Goal: Find specific page/section: Find specific page/section

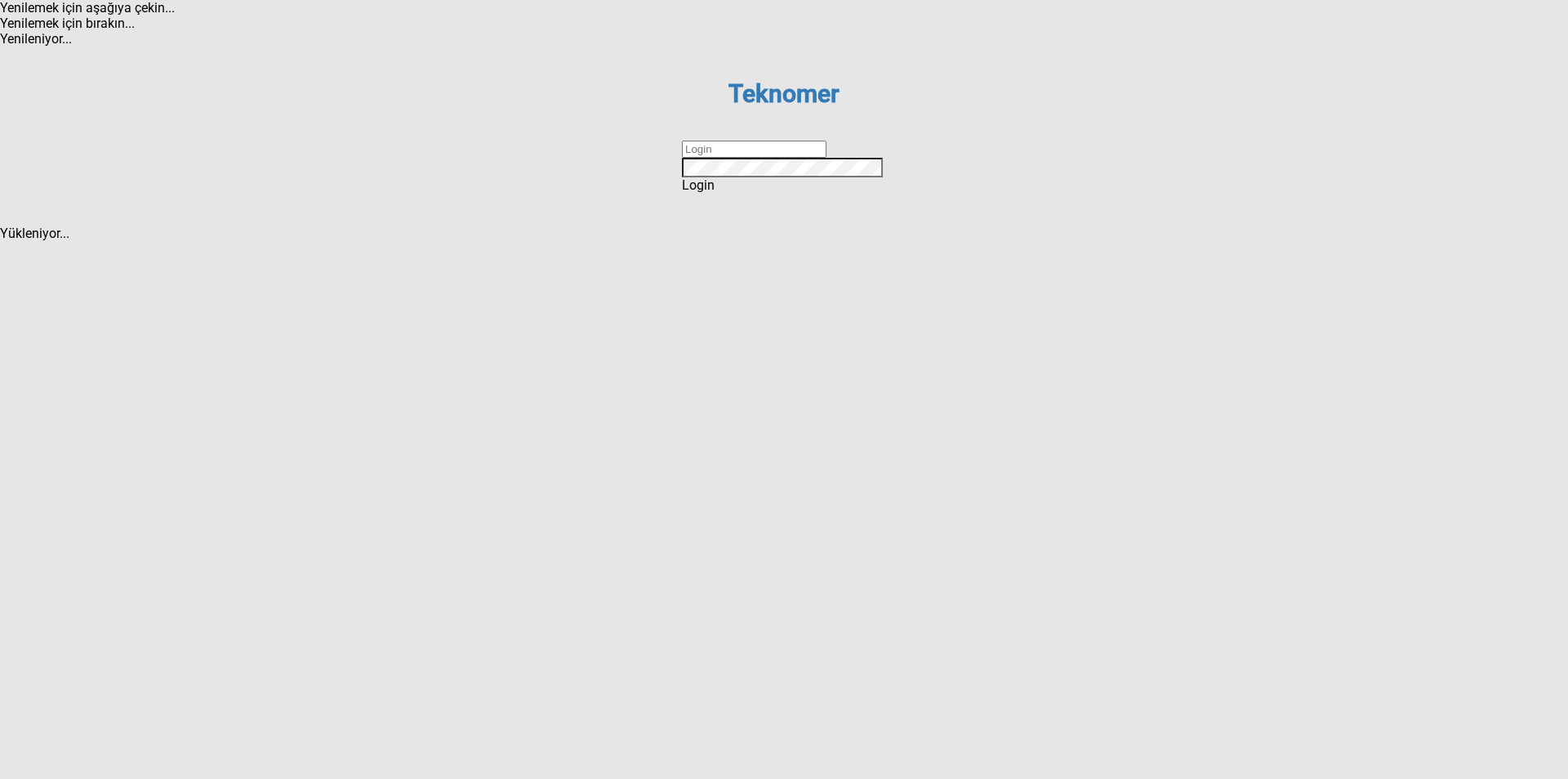
type input "ihsankoc"
click at [715, 193] on span "Login" at bounding box center [698, 186] width 33 height 16
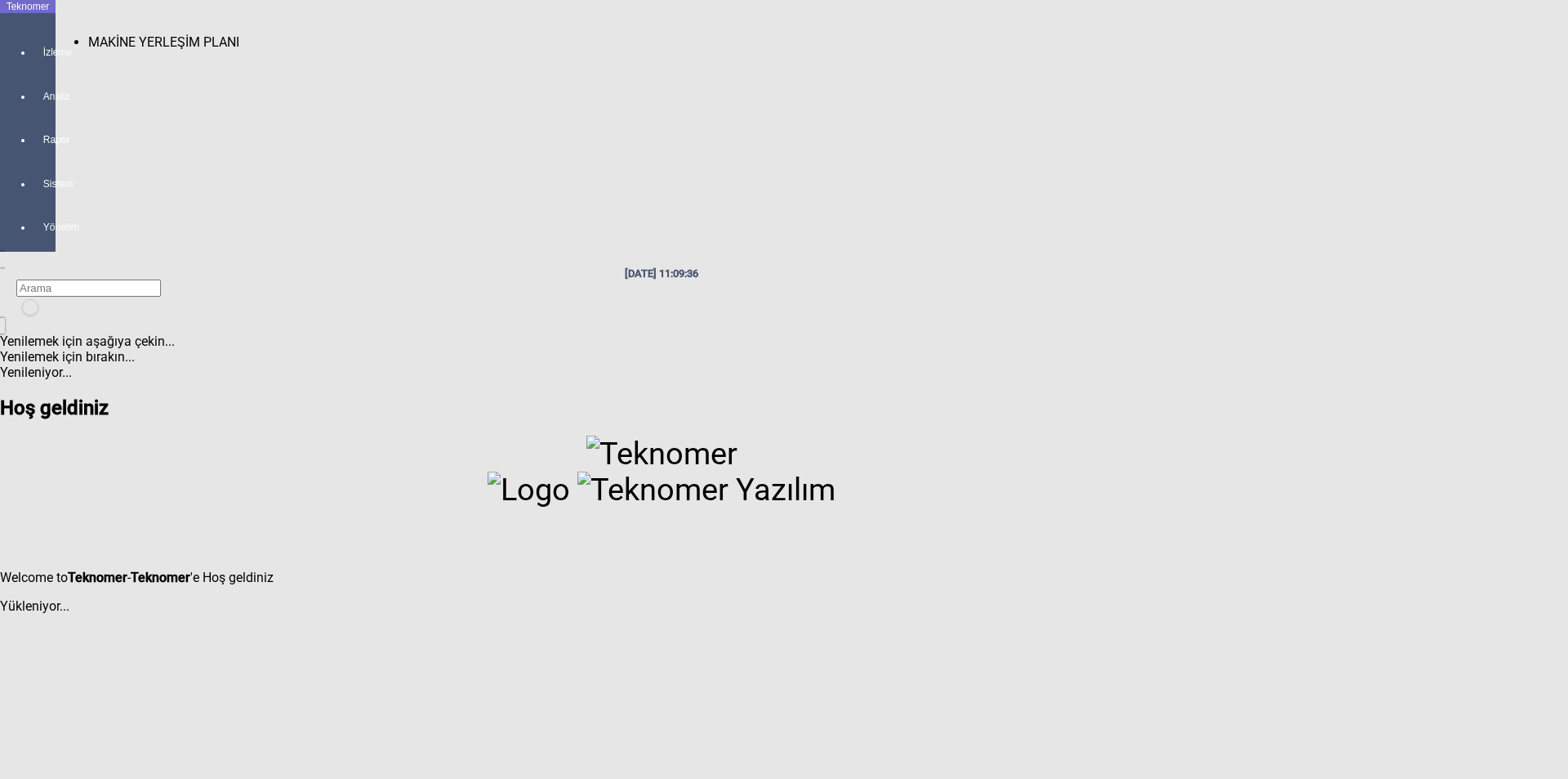
click at [88, 35] on span "MAKİNE YERLEŞİM PLANI" at bounding box center [163, 42] width 152 height 16
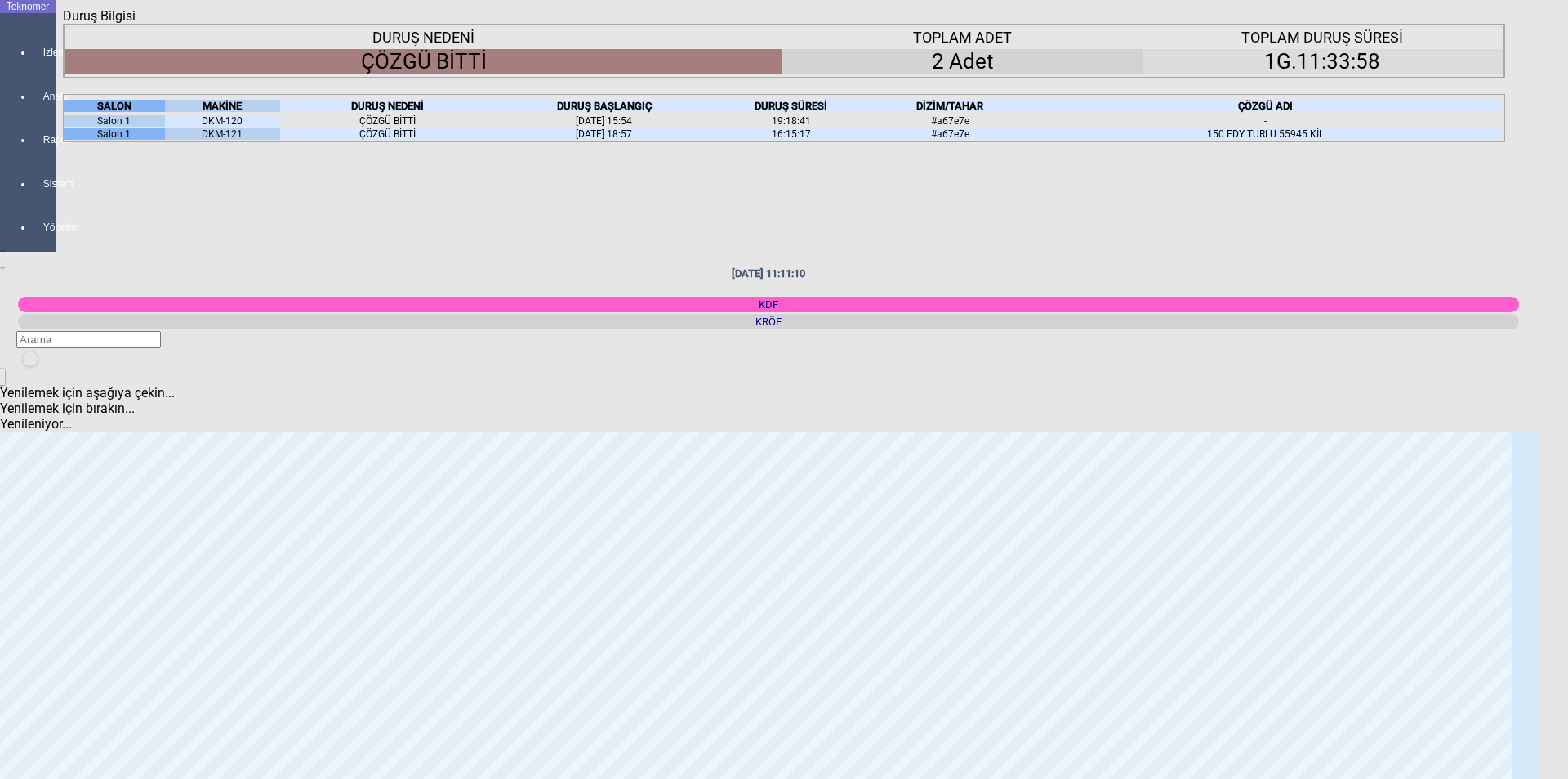
click at [1491, 24] on div "Kapat" at bounding box center [784, 24] width 1442 height 0
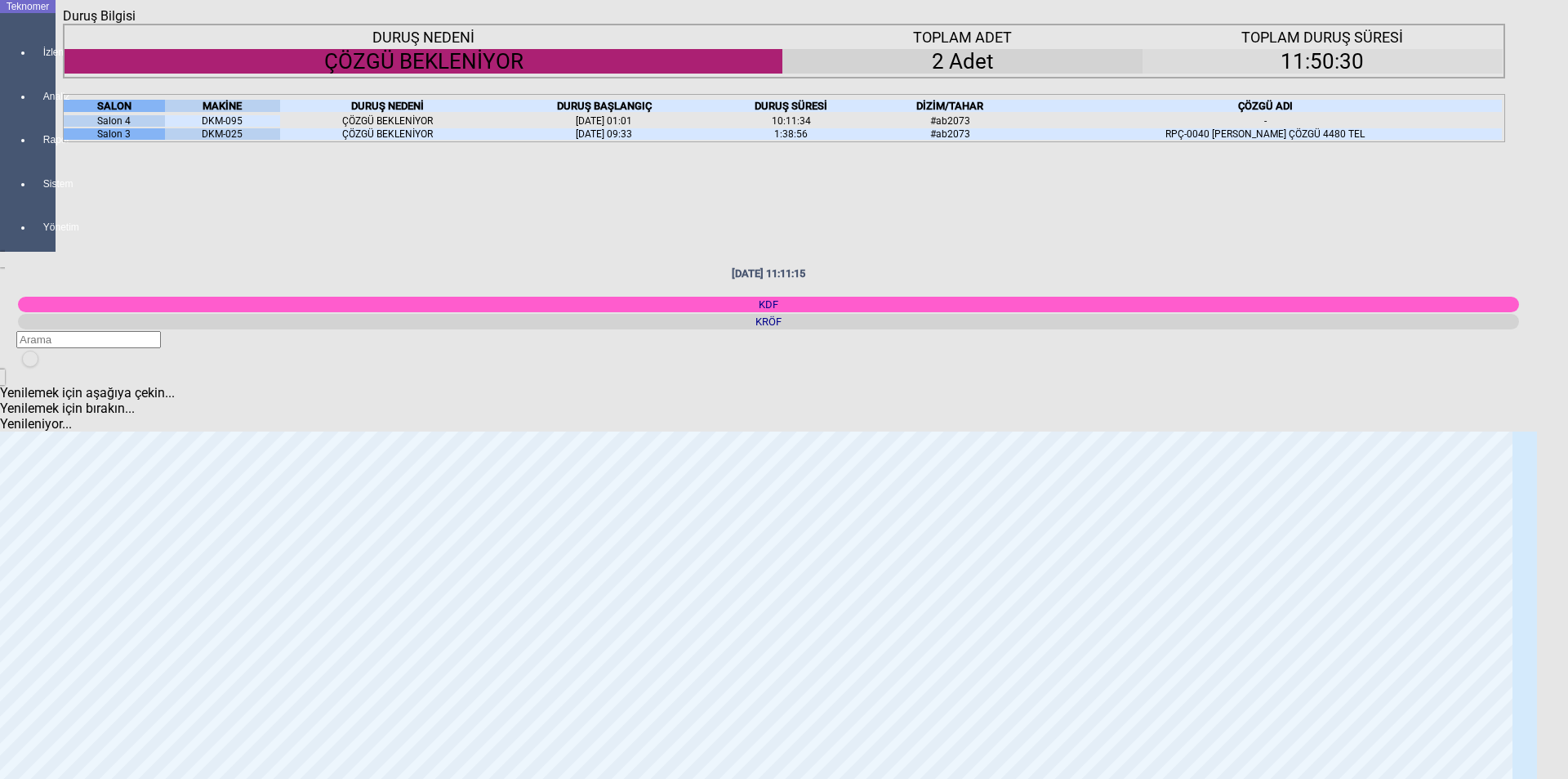
click at [63, 24] on icon "Kapat" at bounding box center [63, 24] width 0 height 0
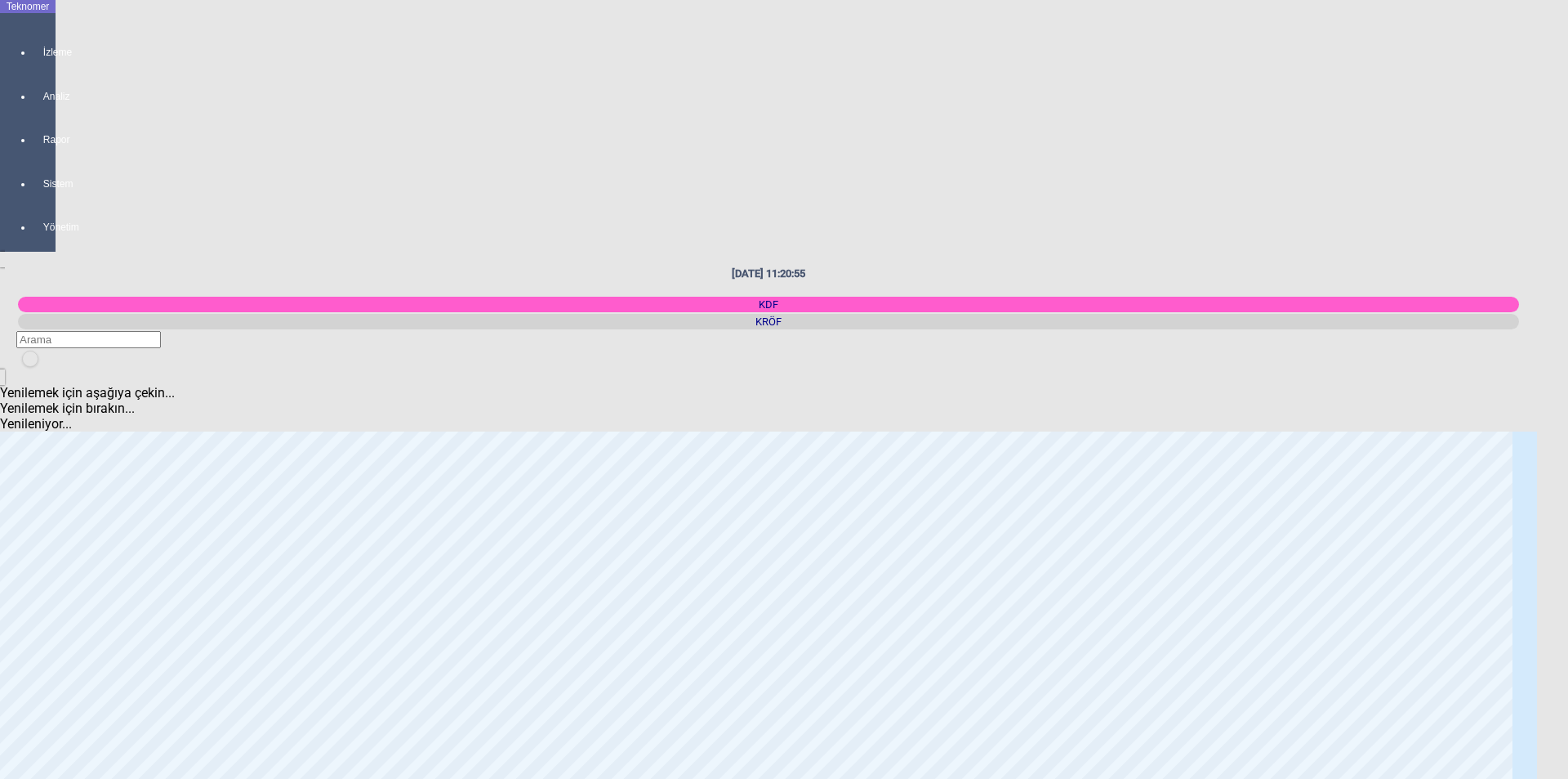
scroll to position [817, 0]
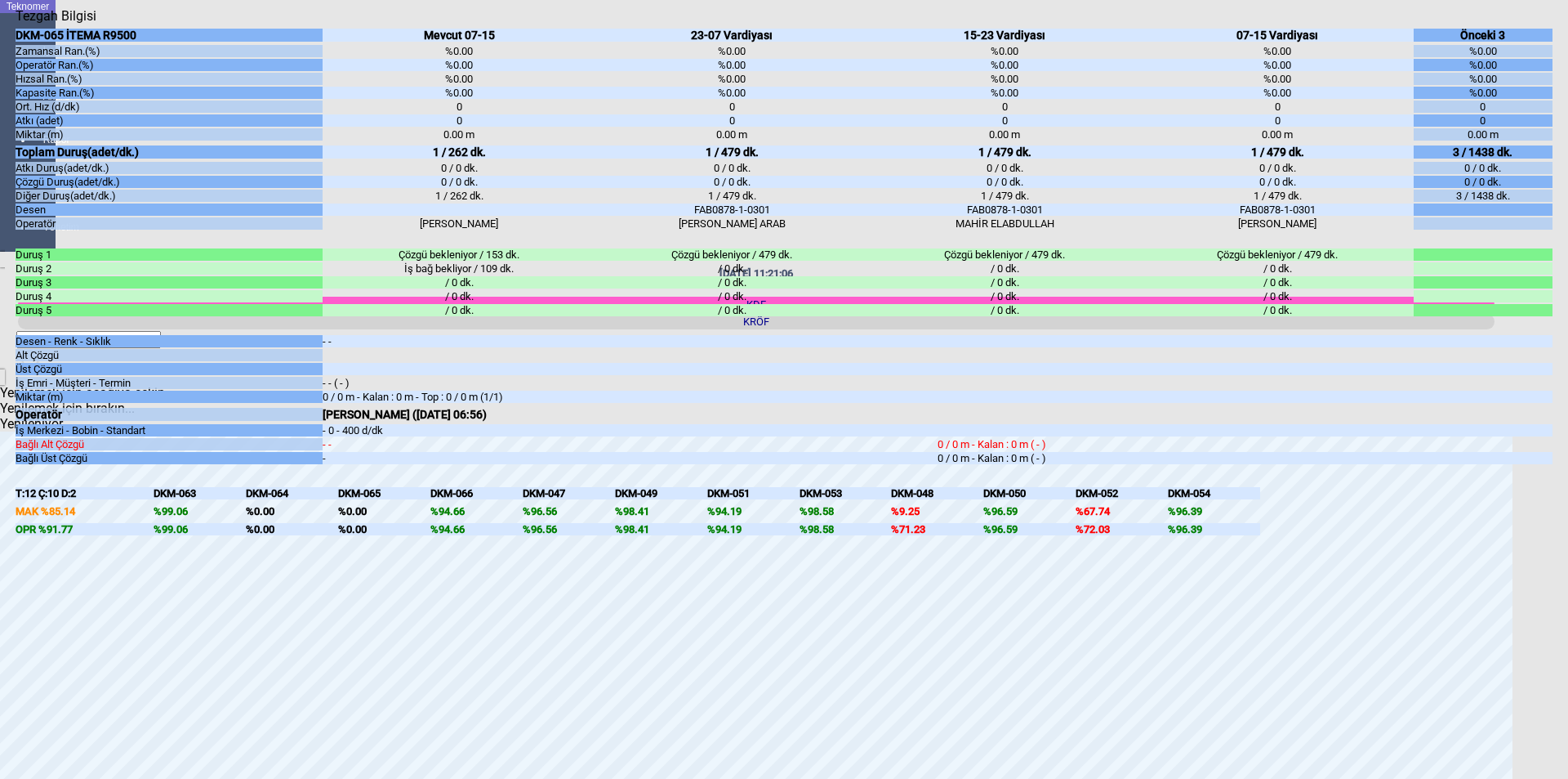
click at [16, 24] on icon "Kapat" at bounding box center [16, 24] width 0 height 0
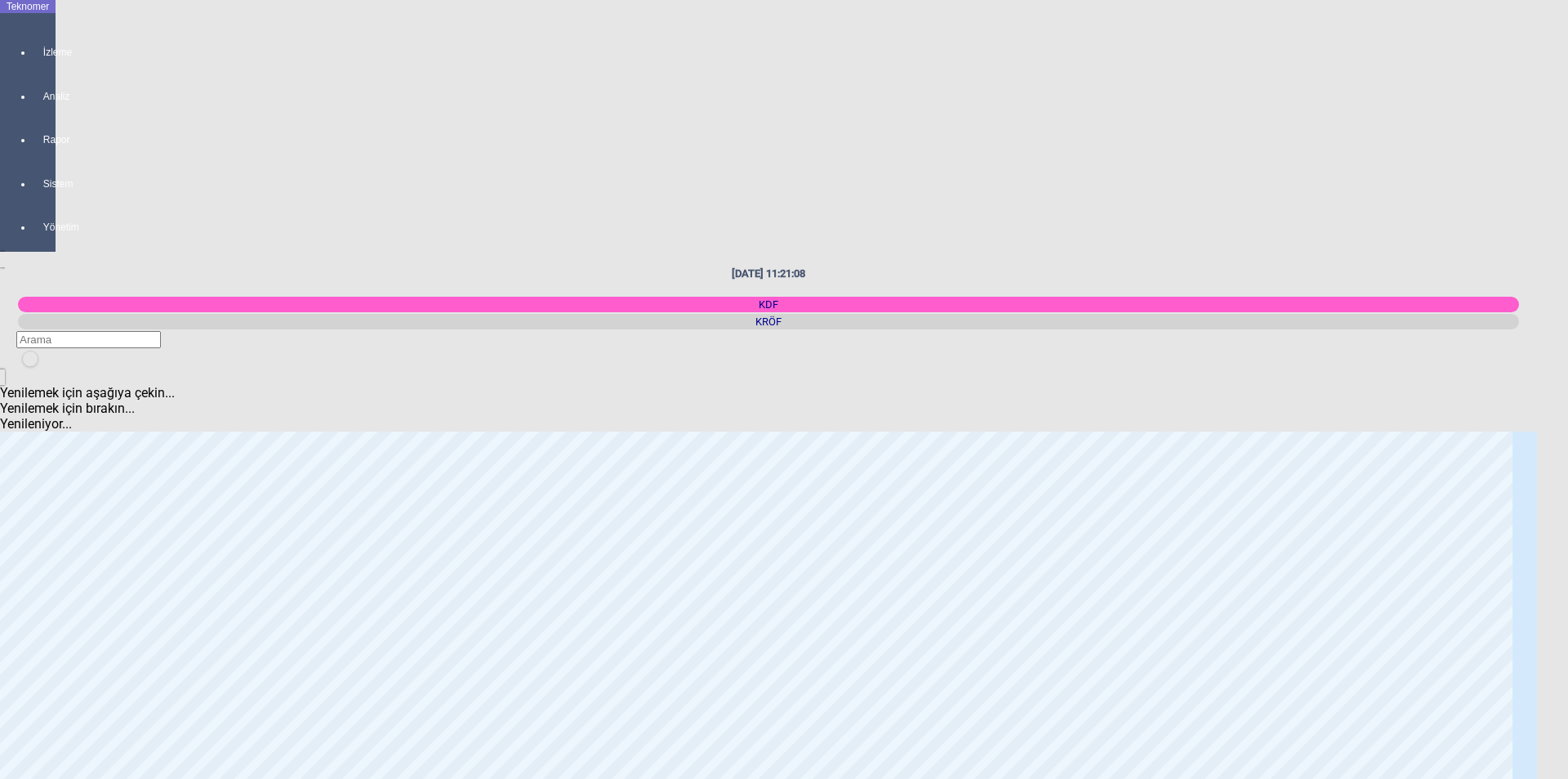
scroll to position [245, 0]
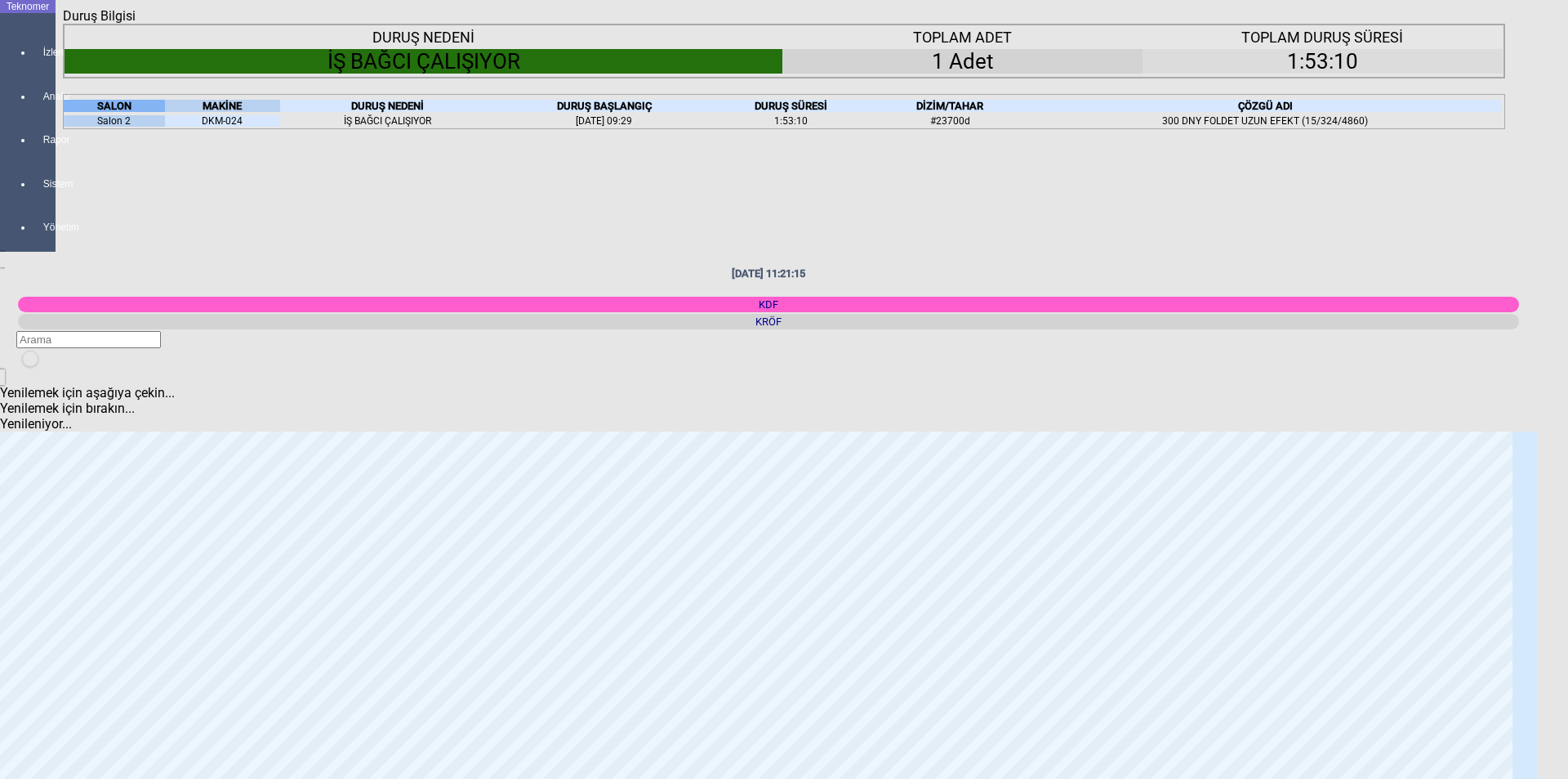
click at [63, 24] on icon "Kapat" at bounding box center [63, 24] width 0 height 0
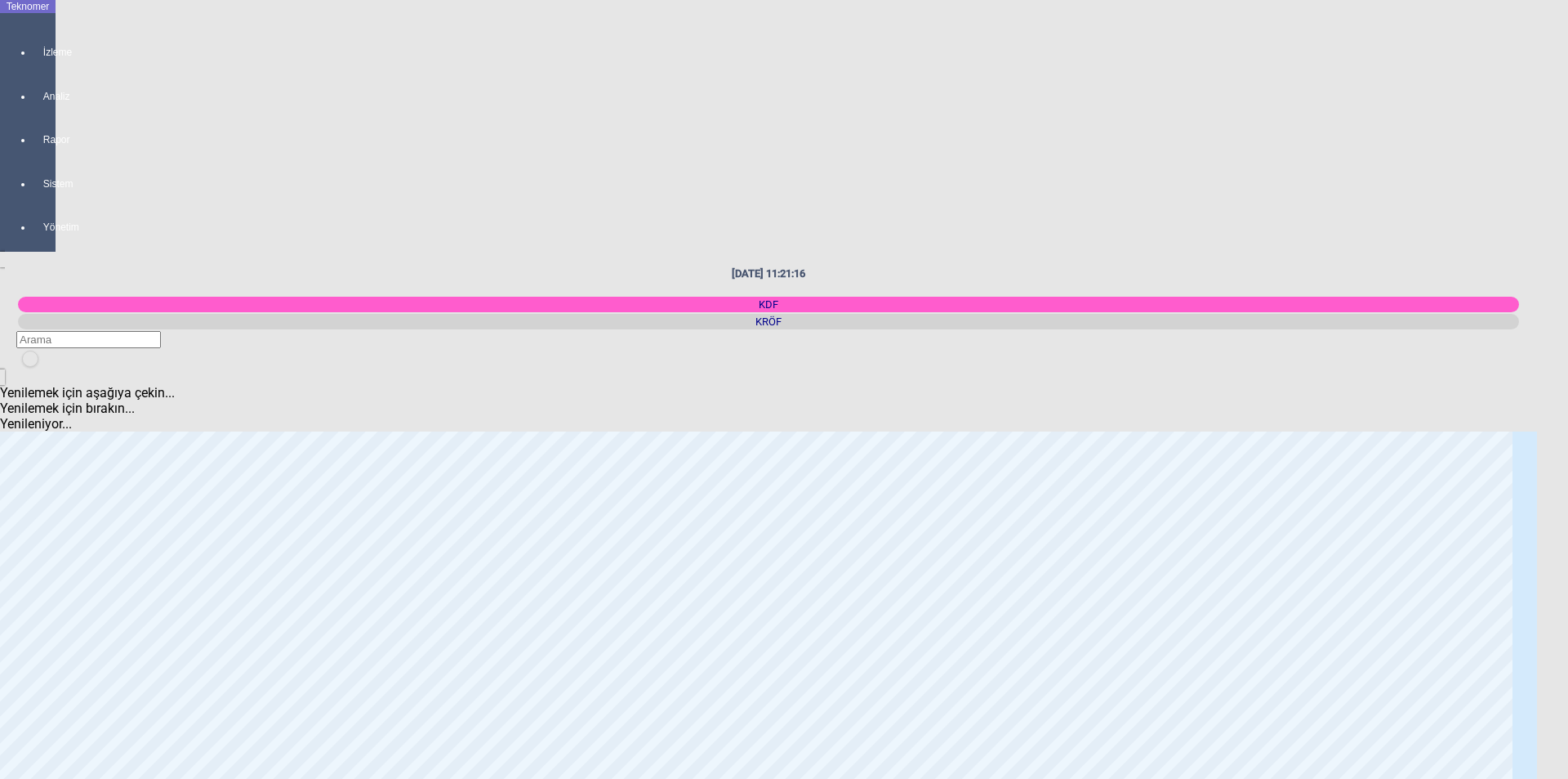
scroll to position [0, 0]
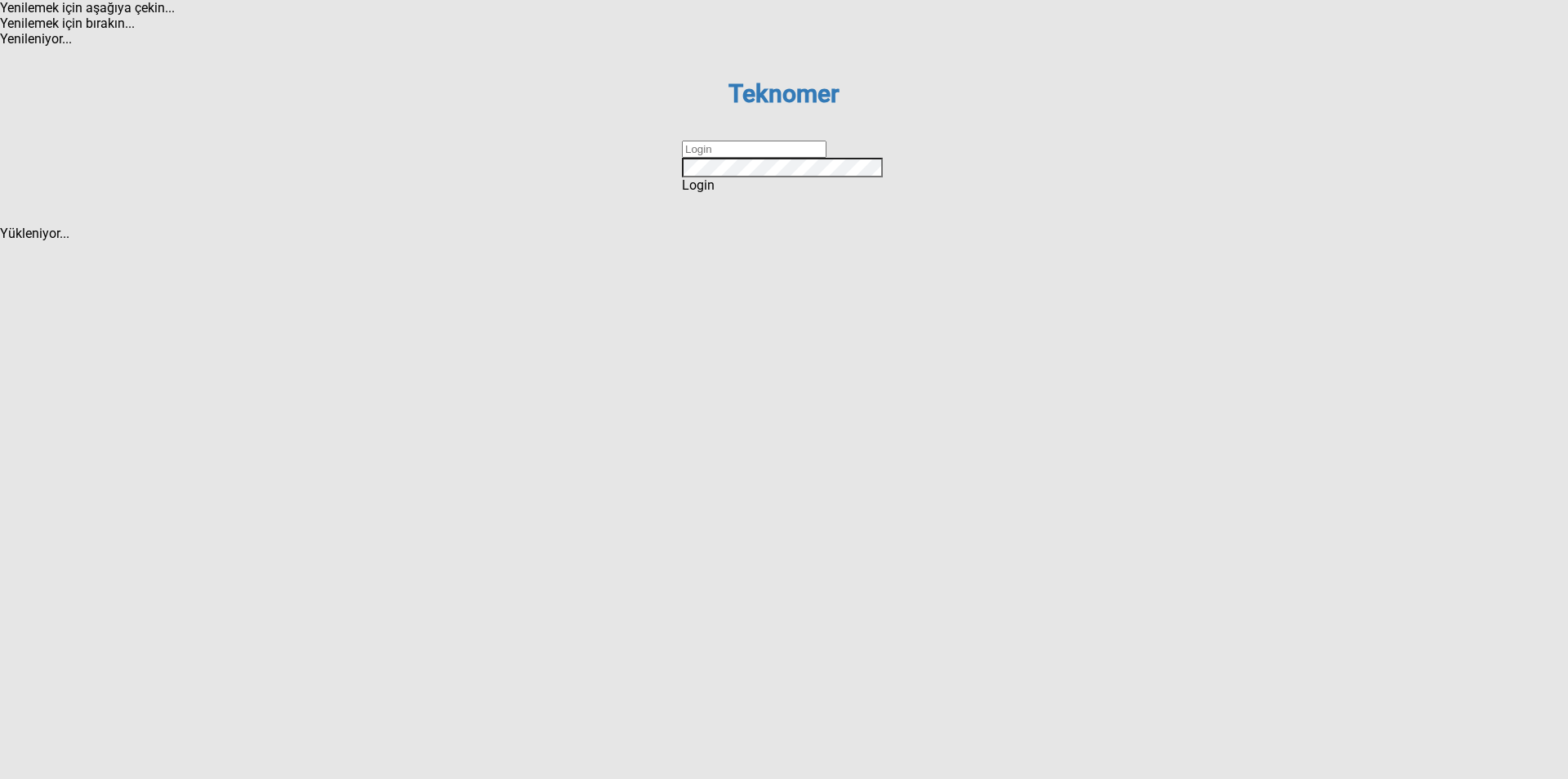
click at [762, 158] on input "text" at bounding box center [754, 149] width 145 height 17
type input "ihsankoc"
click at [765, 193] on div "Login" at bounding box center [784, 186] width 204 height 16
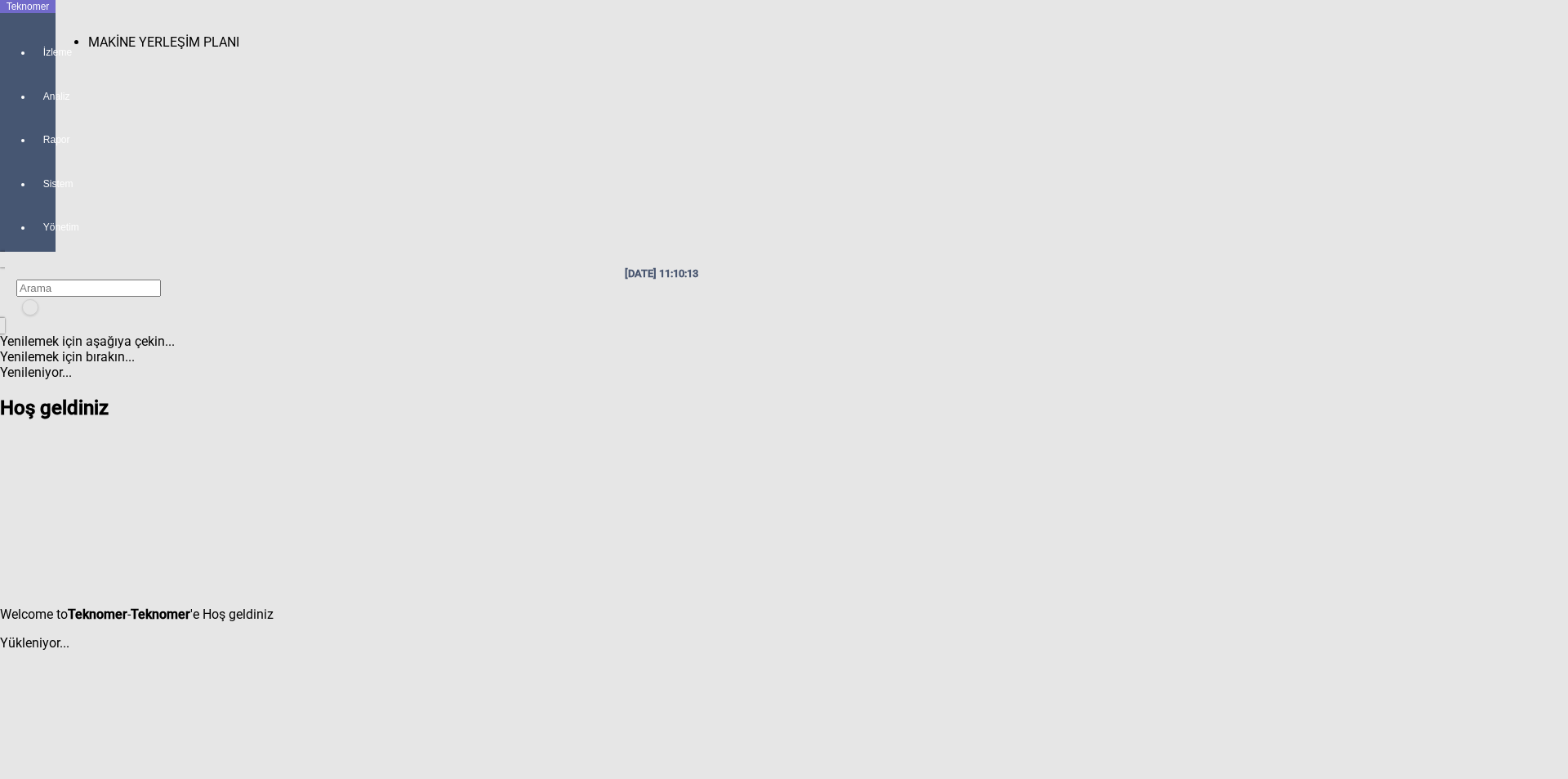
click at [134, 34] on span "MAKİNE YERLEŞİM PLANI" at bounding box center [163, 42] width 152 height 16
